Goal: Find specific page/section: Find specific page/section

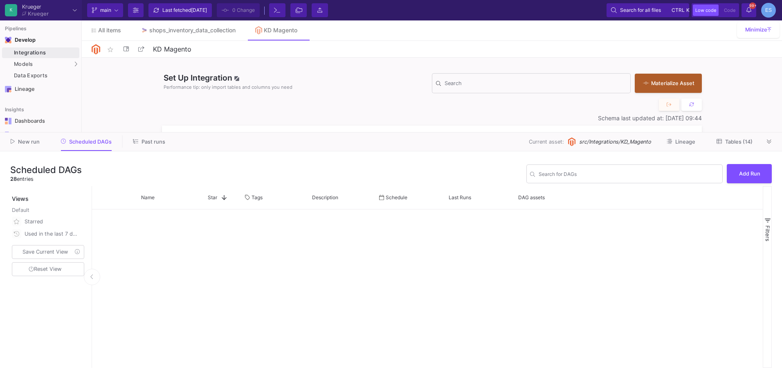
scroll to position [391, 0]
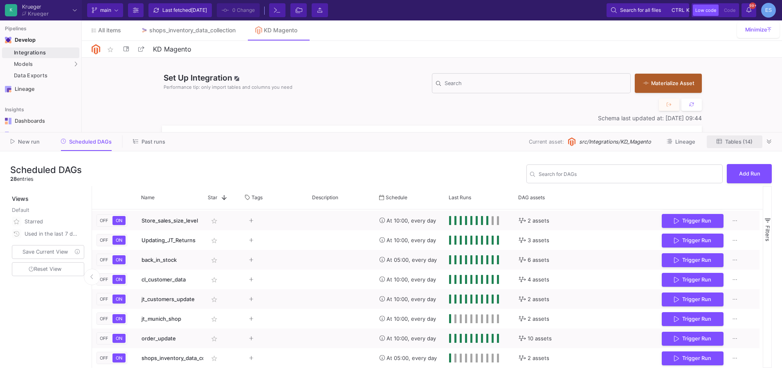
click at [728, 145] on button "Tables (14)" at bounding box center [734, 141] width 56 height 13
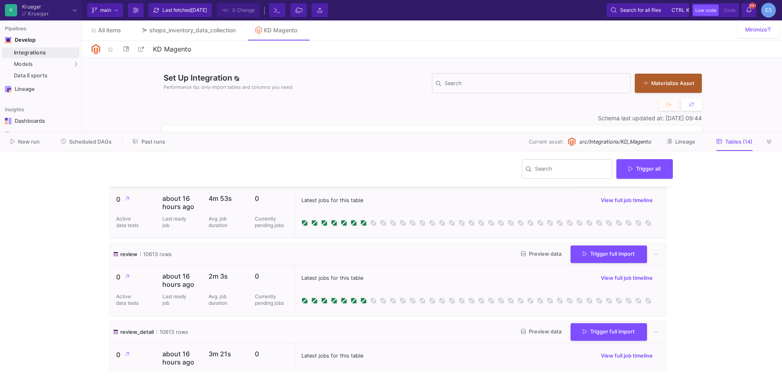
scroll to position [409, 0]
click at [135, 255] on span "review" at bounding box center [128, 255] width 17 height 8
click at [535, 253] on span "Preview data" at bounding box center [541, 254] width 40 height 6
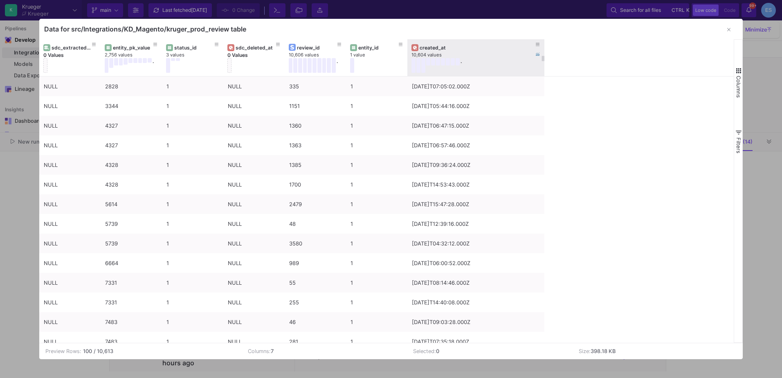
drag, startPoint x: 467, startPoint y: 50, endPoint x: 543, endPoint y: 60, distance: 76.3
click at [543, 60] on div at bounding box center [543, 57] width 3 height 37
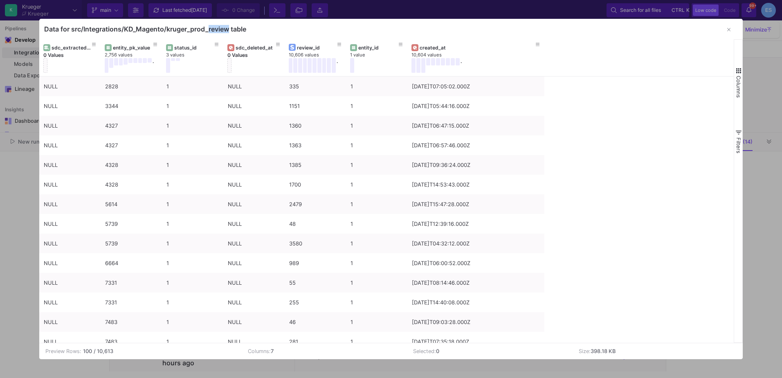
drag, startPoint x: 210, startPoint y: 28, endPoint x: 229, endPoint y: 29, distance: 18.8
click at [229, 29] on div "Data for src/Integrations/KD_Magento/kruger_prod_review table" at bounding box center [145, 29] width 202 height 8
copy div "review"
click at [724, 27] on button "button" at bounding box center [728, 30] width 16 height 16
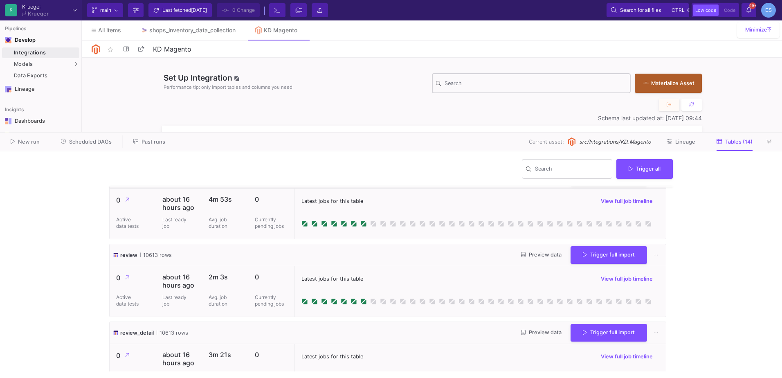
click at [529, 79] on div "Search" at bounding box center [535, 82] width 182 height 21
paste input "review"
type input "review"
click at [772, 142] on button at bounding box center [769, 141] width 12 height 12
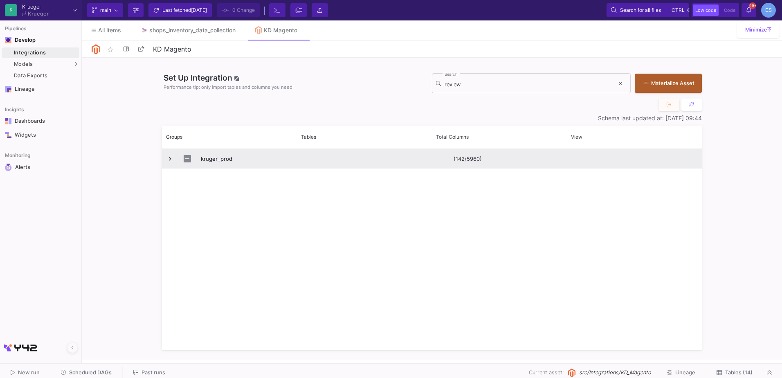
click at [171, 161] on span "Press SPACE to select this row." at bounding box center [169, 158] width 7 height 7
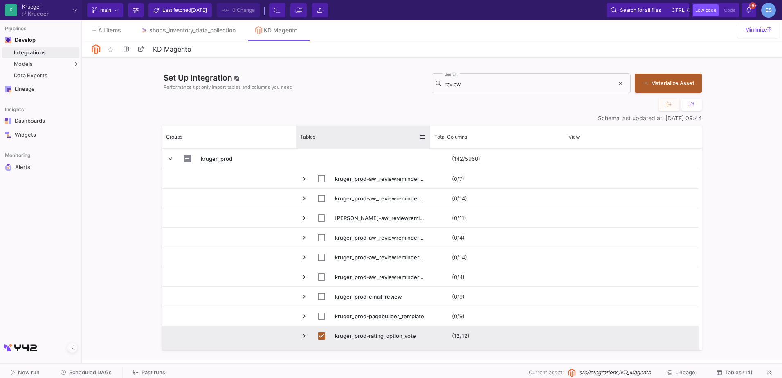
click at [428, 139] on div "Tables" at bounding box center [363, 136] width 134 height 23
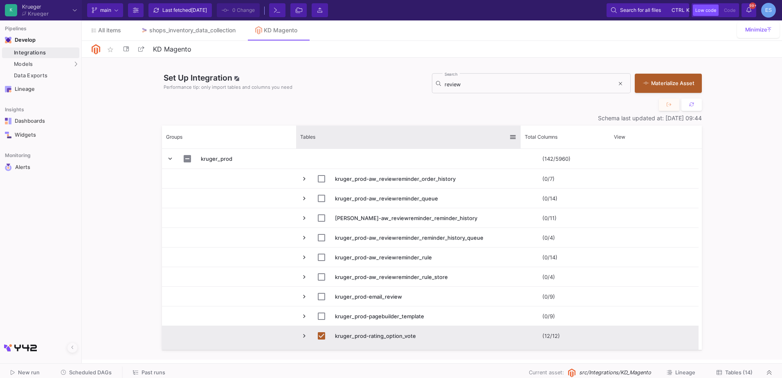
drag, startPoint x: 430, startPoint y: 139, endPoint x: 520, endPoint y: 147, distance: 90.7
click at [520, 147] on div at bounding box center [520, 136] width 3 height 23
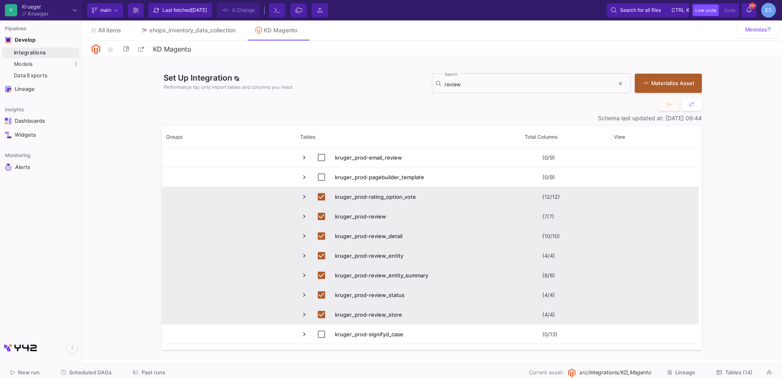
scroll to position [152, 0]
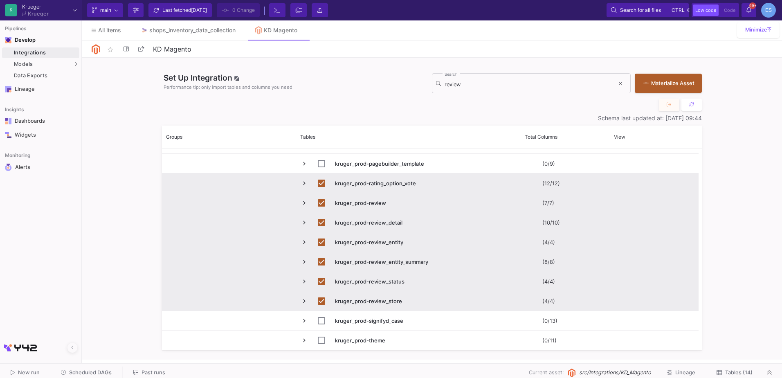
click at [746, 373] on span "Tables (14)" at bounding box center [738, 372] width 27 height 6
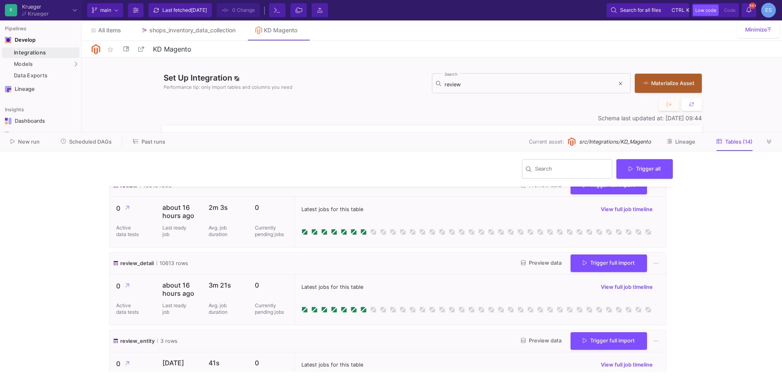
scroll to position [491, 0]
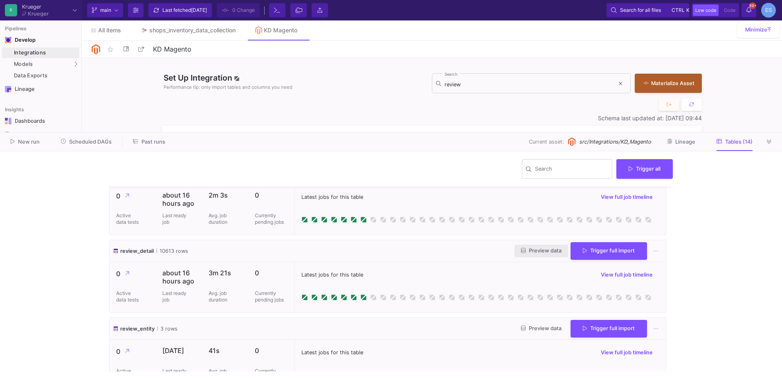
click at [514, 250] on button "Preview data" at bounding box center [541, 250] width 54 height 13
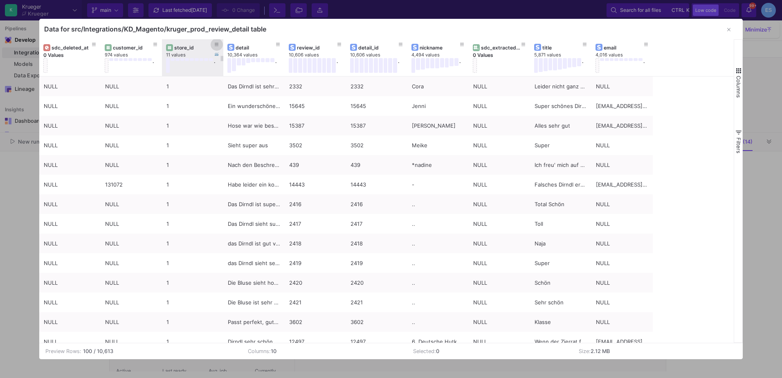
click at [216, 44] on icon at bounding box center [217, 45] width 4 height 4
click at [199, 48] on div "store_id" at bounding box center [194, 48] width 40 height 6
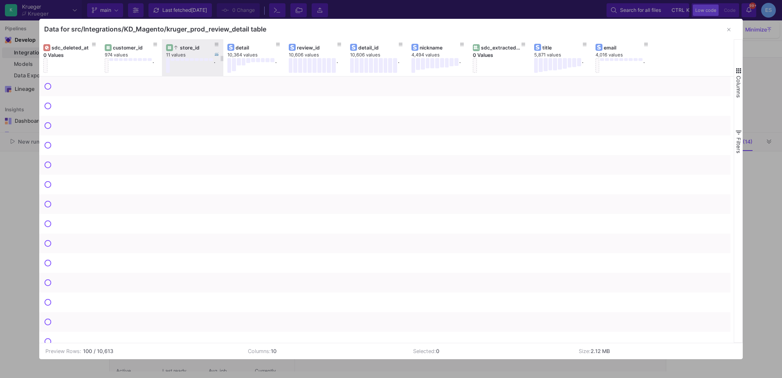
click at [199, 48] on div "store_id" at bounding box center [194, 48] width 40 height 6
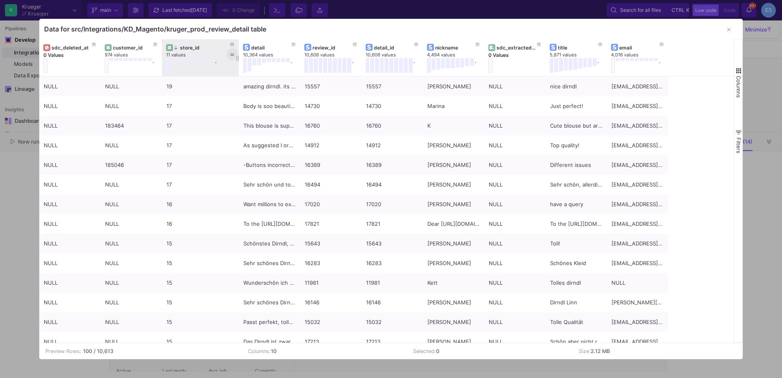
drag, startPoint x: 222, startPoint y: 43, endPoint x: 237, endPoint y: 51, distance: 17.6
click at [237, 51] on div at bounding box center [238, 57] width 3 height 37
click at [230, 45] on icon at bounding box center [232, 44] width 4 height 3
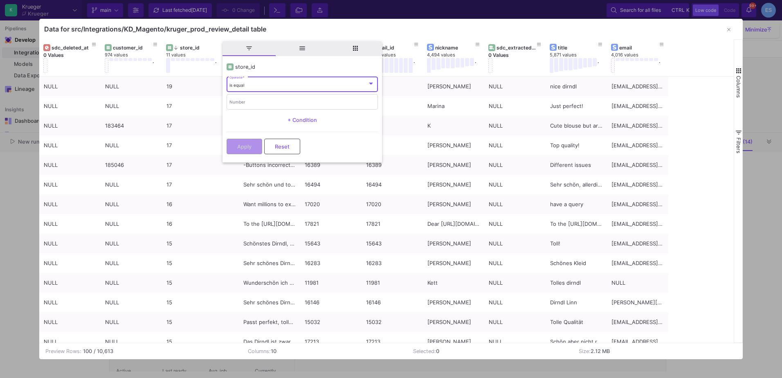
click at [737, 83] on span "Columns" at bounding box center [738, 87] width 7 height 22
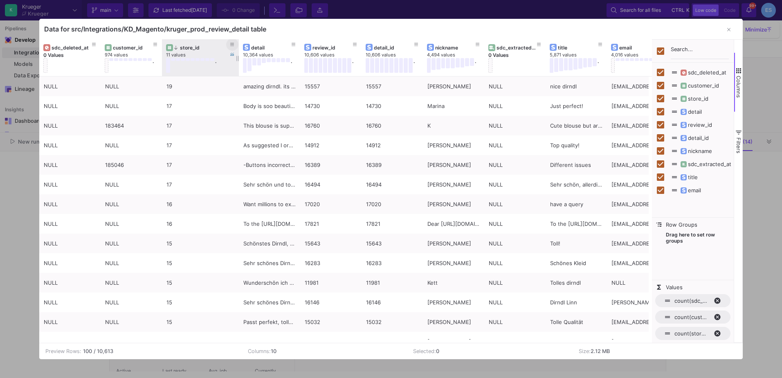
click at [233, 43] on icon at bounding box center [232, 45] width 4 height 4
click at [203, 60] on button at bounding box center [202, 59] width 4 height 3
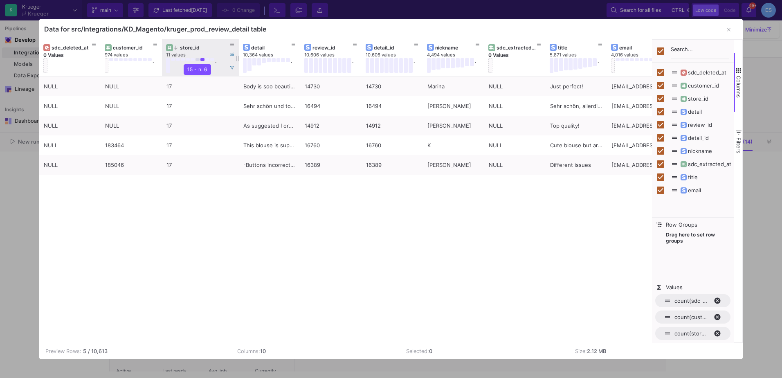
click at [198, 60] on button at bounding box center [197, 59] width 4 height 3
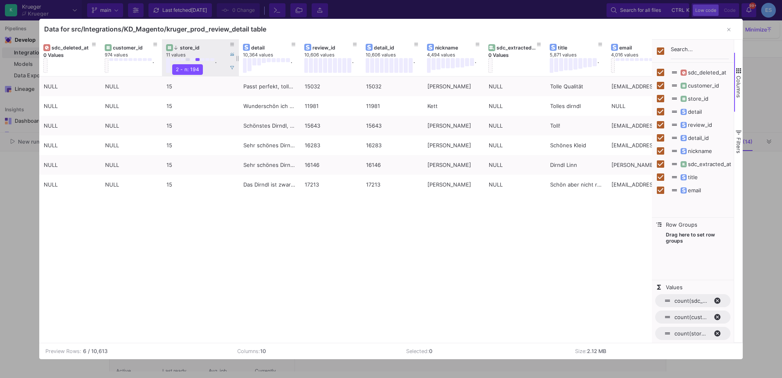
click at [189, 59] on button at bounding box center [188, 59] width 4 height 3
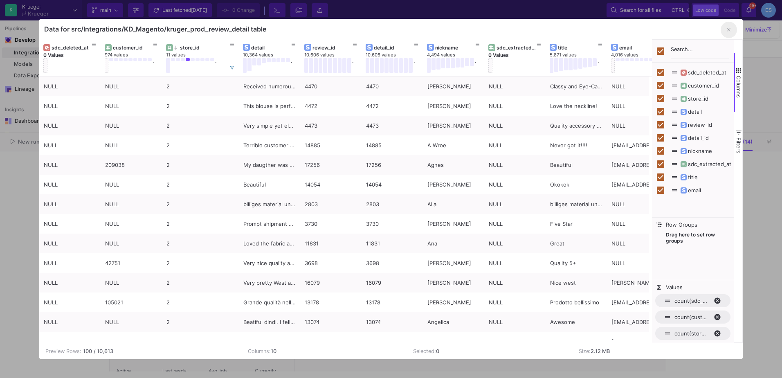
click at [728, 32] on icon "button" at bounding box center [728, 29] width 3 height 5
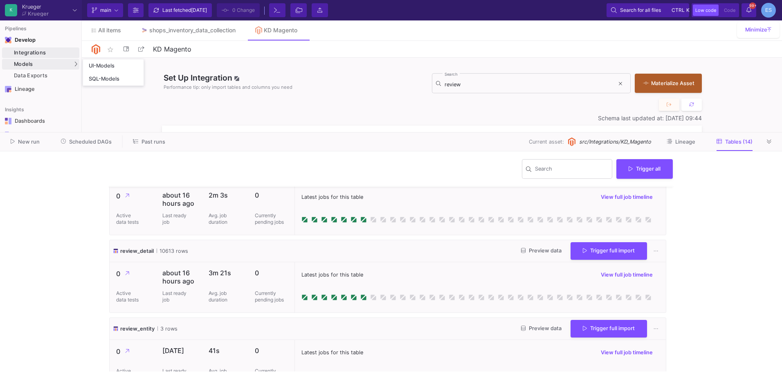
click at [65, 63] on div "Models" at bounding box center [40, 64] width 77 height 11
click at [101, 63] on div "UI-Models" at bounding box center [102, 66] width 27 height 7
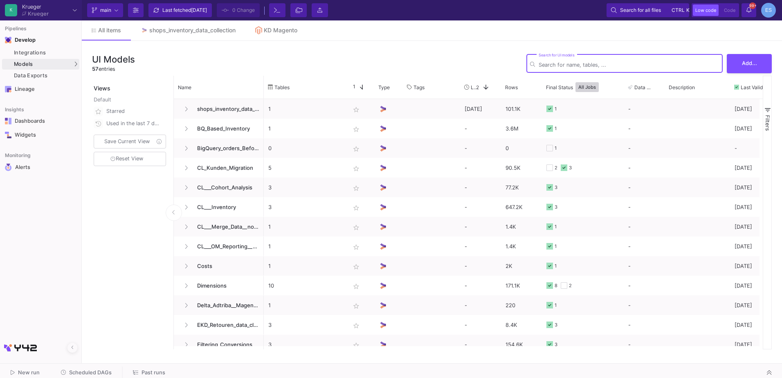
click at [576, 63] on input "Search for UI models" at bounding box center [628, 65] width 180 height 6
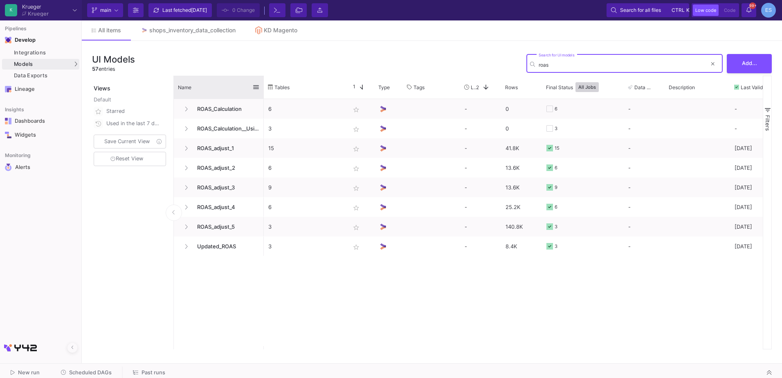
type input "roas"
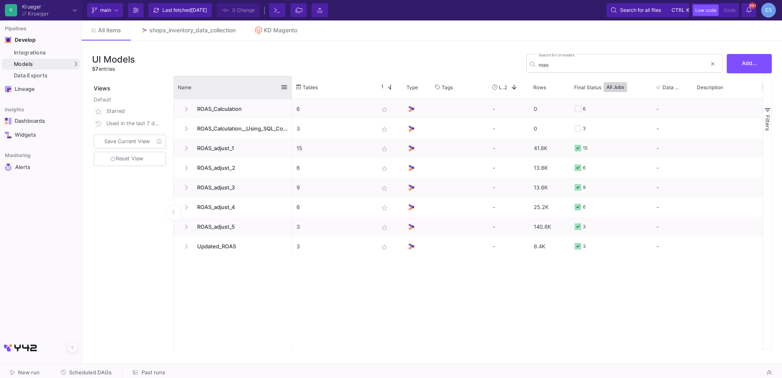
drag, startPoint x: 262, startPoint y: 78, endPoint x: 289, endPoint y: 80, distance: 27.0
click at [290, 78] on div at bounding box center [291, 87] width 3 height 23
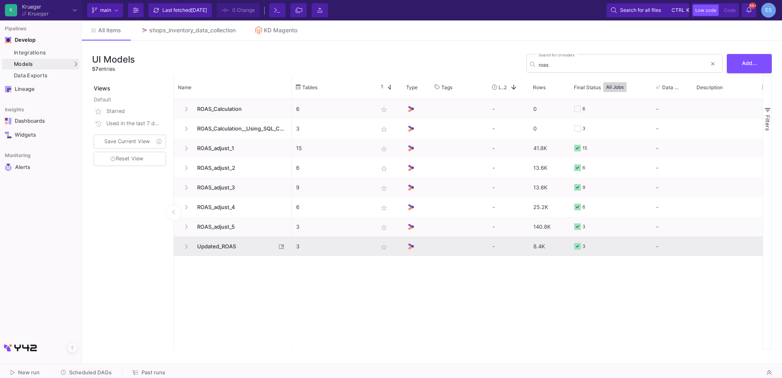
click at [221, 251] on span "Updated_ROAS" at bounding box center [234, 246] width 84 height 19
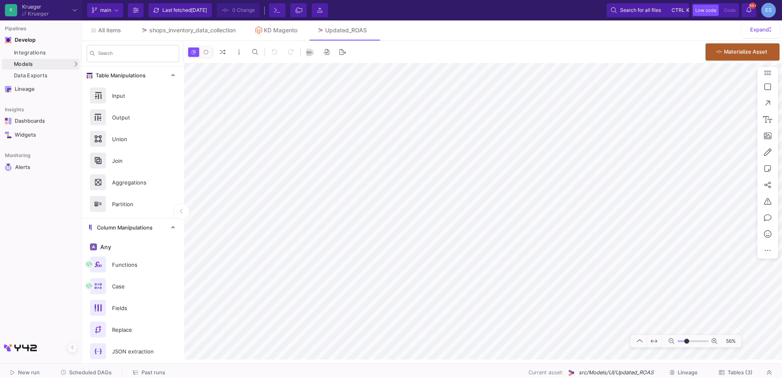
drag, startPoint x: 680, startPoint y: 342, endPoint x: 686, endPoint y: 348, distance: 8.4
type input "-12"
click at [686, 346] on input "range" at bounding box center [692, 341] width 31 height 10
click at [118, 312] on mat-sidenav-container "Search Table Manipulations Input Output Union Join Aggregations Partition Colum…" at bounding box center [432, 200] width 700 height 318
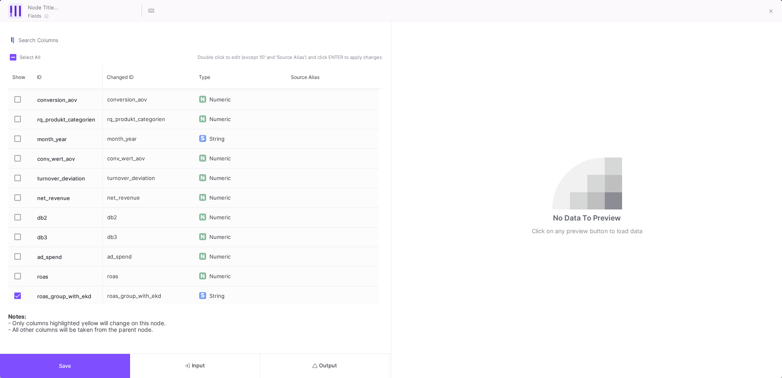
scroll to position [315, 0]
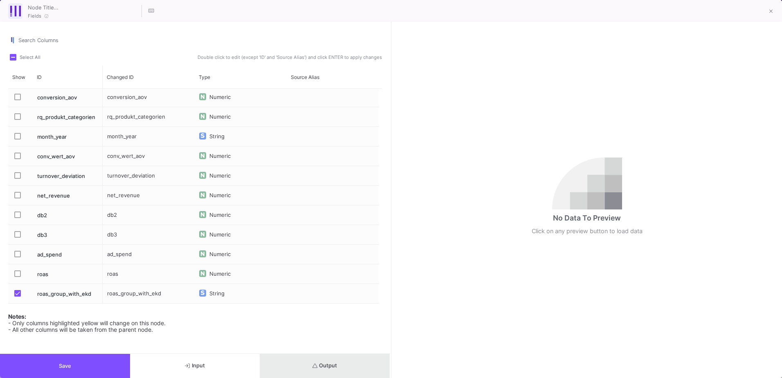
click at [329, 365] on span "Output" at bounding box center [324, 365] width 25 height 6
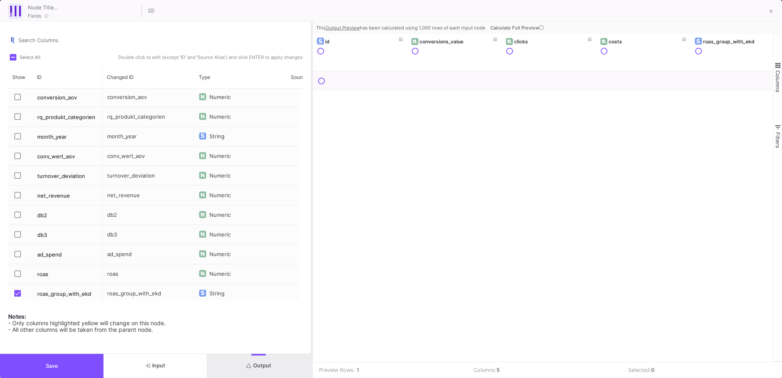
drag, startPoint x: 391, startPoint y: 232, endPoint x: 311, endPoint y: 240, distance: 79.8
click at [311, 240] on div at bounding box center [312, 200] width 2 height 356
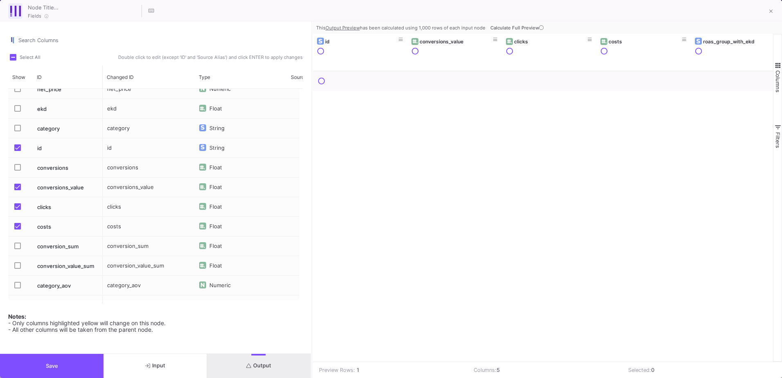
scroll to position [0, 0]
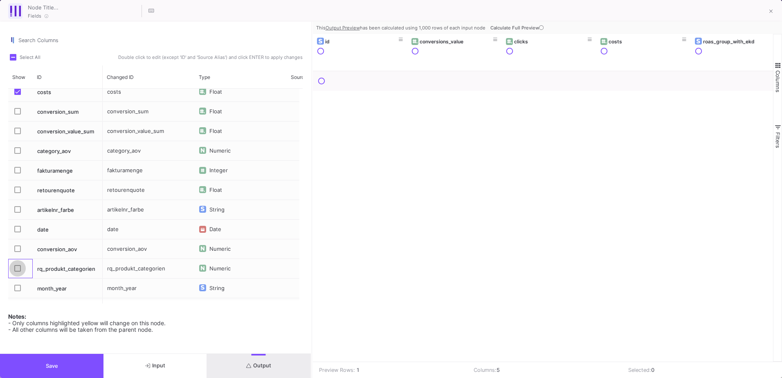
click at [17, 268] on span "Press SPACE to select this row." at bounding box center [17, 268] width 7 height 7
click at [17, 271] on input "Press SPACE to select this row." at bounding box center [17, 271] width 0 height 0
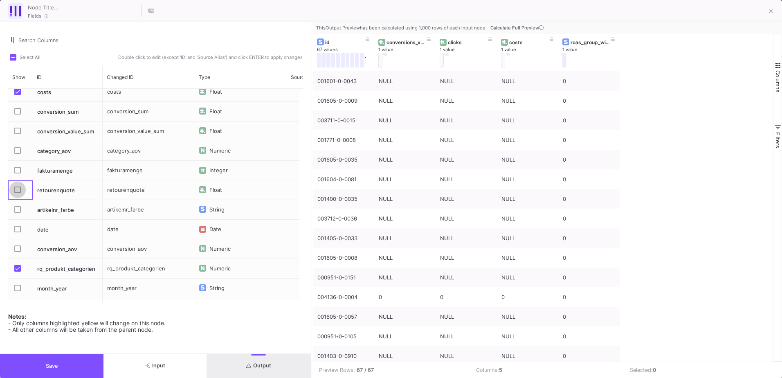
click at [17, 190] on span "Press SPACE to select this row." at bounding box center [17, 189] width 7 height 7
click at [17, 193] on input "Press SPACE to select this row." at bounding box center [17, 193] width 0 height 0
click at [269, 370] on button "Output" at bounding box center [258, 366] width 103 height 24
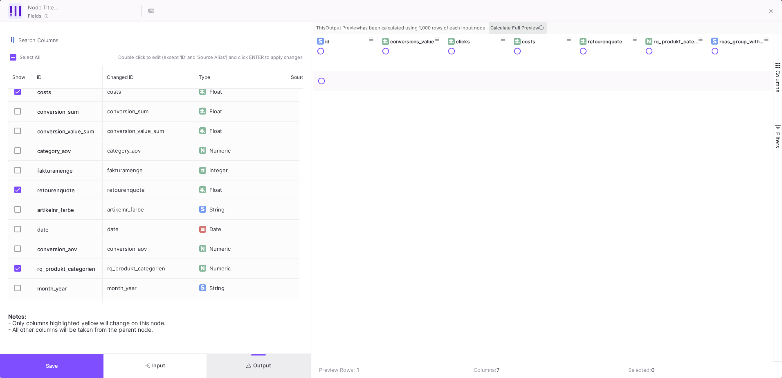
click at [539, 30] on icon at bounding box center [541, 27] width 4 height 4
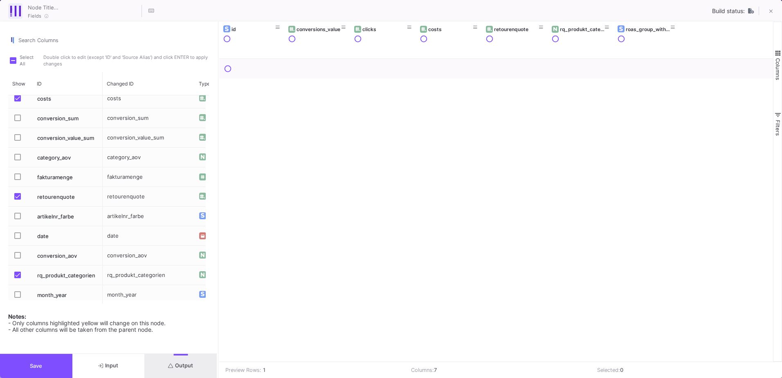
drag, startPoint x: 311, startPoint y: 101, endPoint x: 218, endPoint y: 112, distance: 94.3
click at [218, 112] on div at bounding box center [218, 200] width 2 height 356
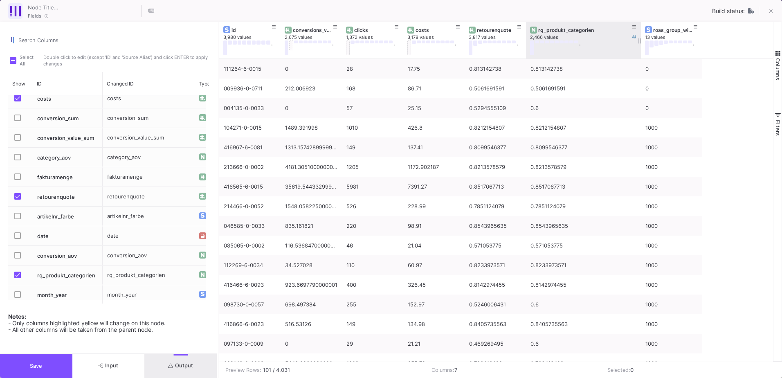
drag, startPoint x: 587, startPoint y: 27, endPoint x: 639, endPoint y: 34, distance: 53.1
click at [639, 34] on div at bounding box center [640, 40] width 3 height 37
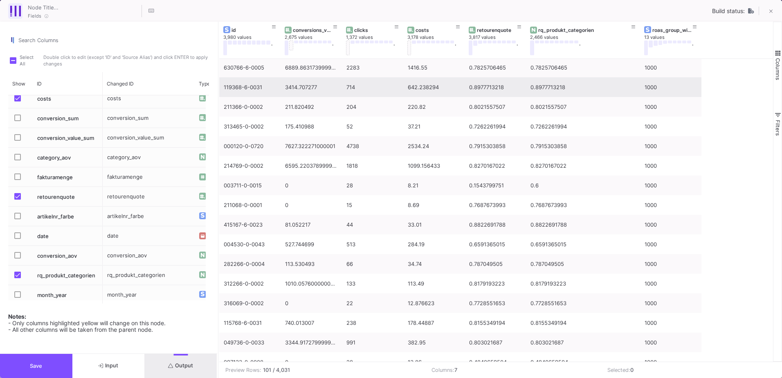
scroll to position [531, 0]
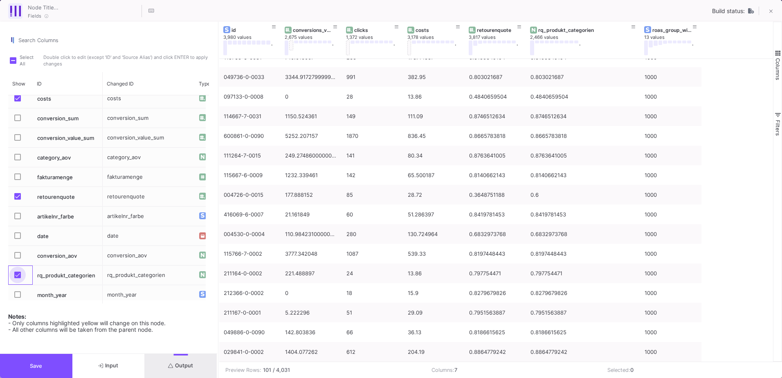
click at [19, 273] on span "Press SPACE to select this row." at bounding box center [17, 274] width 7 height 7
click at [18, 278] on input "Press SPACE to select this row." at bounding box center [17, 278] width 0 height 0
click at [20, 194] on span "Press SPACE to select this row." at bounding box center [17, 196] width 7 height 7
click at [18, 199] on input "Press SPACE to select this row." at bounding box center [17, 199] width 0 height 0
click at [771, 7] on span at bounding box center [771, 11] width 4 height 9
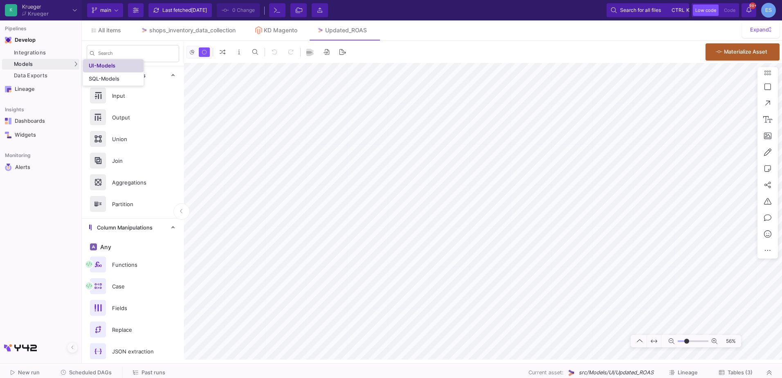
click at [102, 66] on div "UI-Models" at bounding box center [102, 66] width 27 height 7
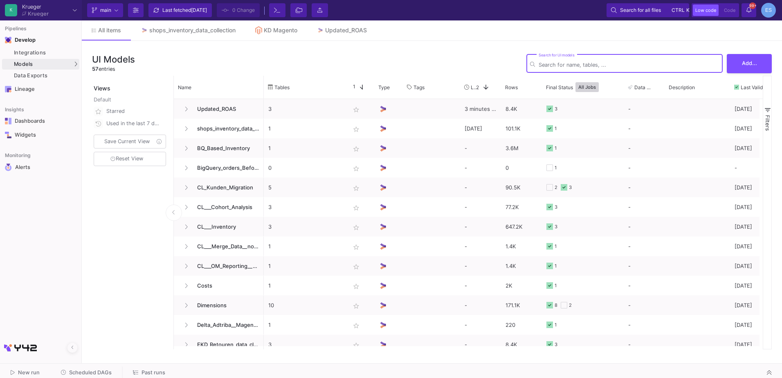
click at [579, 60] on div "Search for UI models" at bounding box center [628, 63] width 180 height 20
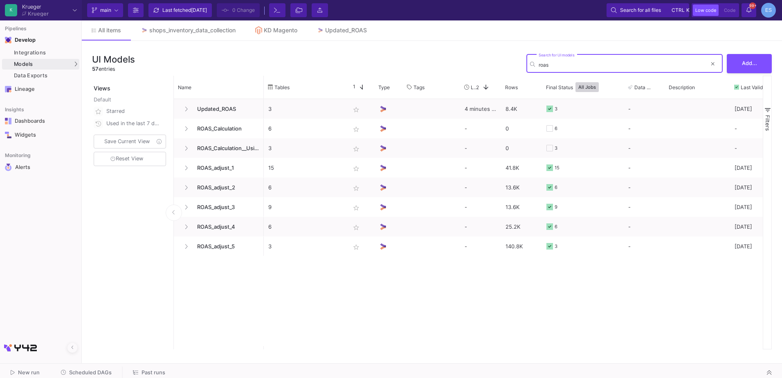
type input "roas"
